Goal: Check status: Check status

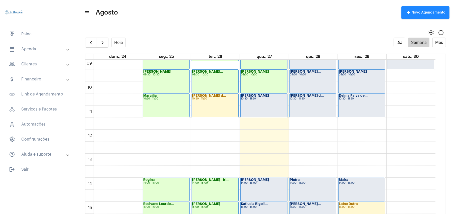
scroll to position [245, 0]
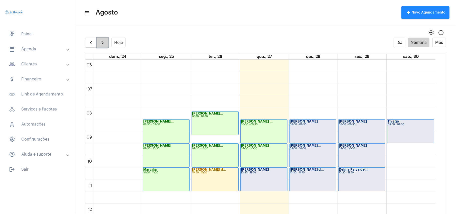
click at [99, 44] on button "button" at bounding box center [103, 43] width 12 height 10
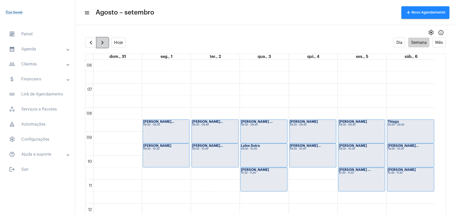
click at [99, 44] on button "button" at bounding box center [103, 43] width 12 height 10
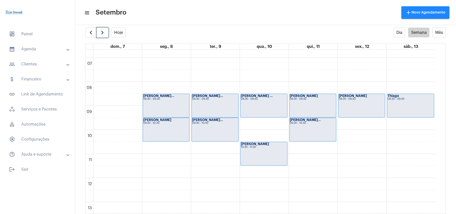
scroll to position [200, 0]
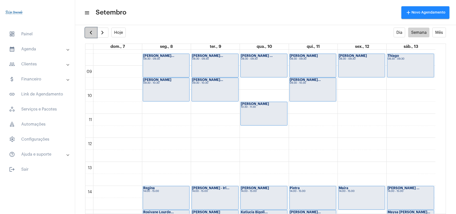
click at [92, 31] on span "button" at bounding box center [91, 33] width 6 height 6
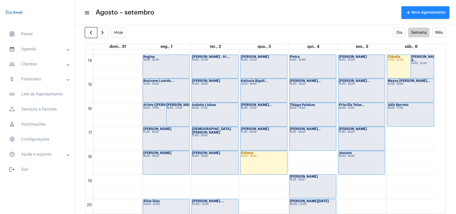
scroll to position [378, 0]
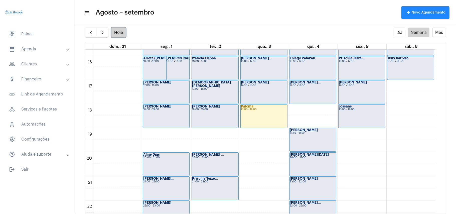
click at [119, 33] on button "Hoje" at bounding box center [118, 33] width 15 height 10
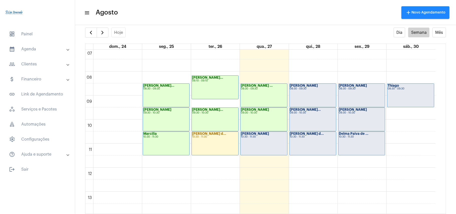
scroll to position [145, 0]
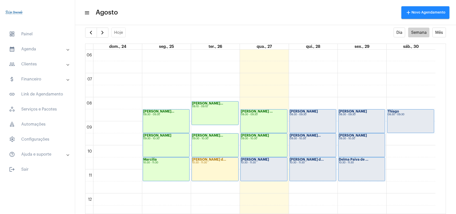
click at [261, 168] on div "[PERSON_NAME] 10:30 - 11:30" at bounding box center [264, 168] width 46 height 23
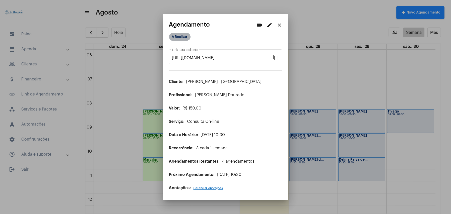
click at [178, 35] on mat-chip "A Realizar" at bounding box center [180, 37] width 22 height 8
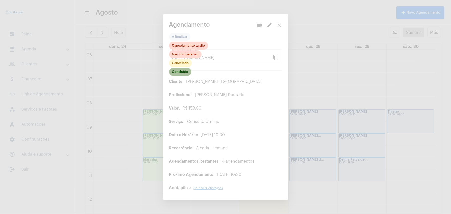
click at [187, 71] on mat-chip "Concluído" at bounding box center [180, 72] width 22 height 8
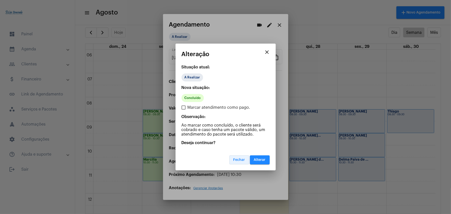
click at [239, 161] on button "Fechar" at bounding box center [239, 159] width 20 height 9
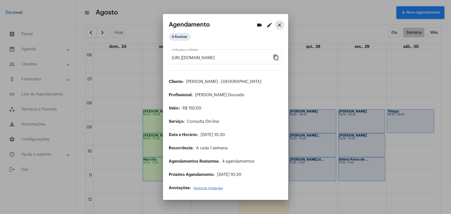
click at [279, 27] on mat-icon "close" at bounding box center [280, 25] width 6 height 6
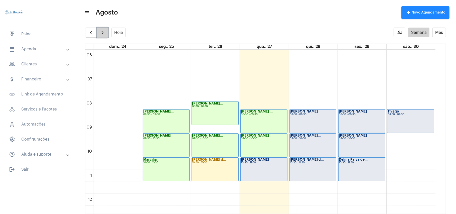
click at [102, 35] on span "button" at bounding box center [102, 33] width 6 height 6
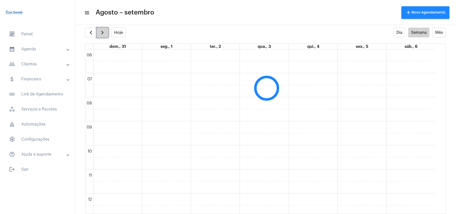
scroll to position [144, 0]
click at [102, 35] on span "button" at bounding box center [102, 33] width 6 height 6
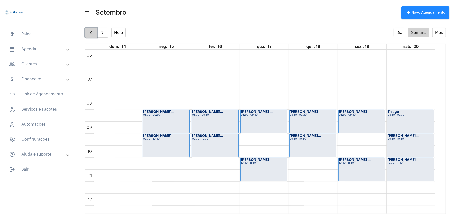
click at [89, 32] on span "button" at bounding box center [91, 33] width 6 height 6
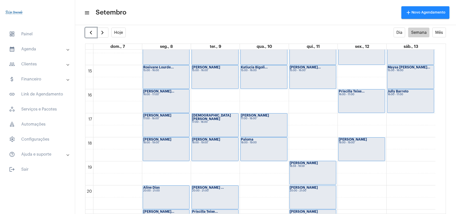
scroll to position [412, 0]
